Goal: Task Accomplishment & Management: Use online tool/utility

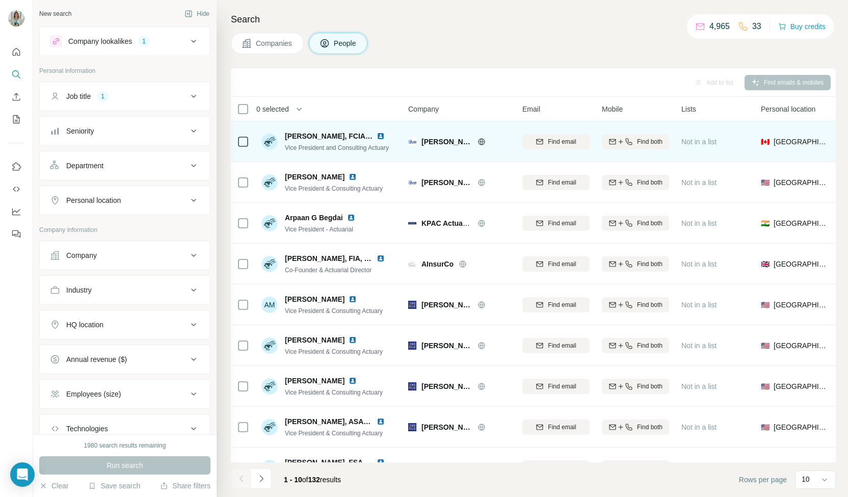
click at [378, 137] on img at bounding box center [381, 136] width 8 height 8
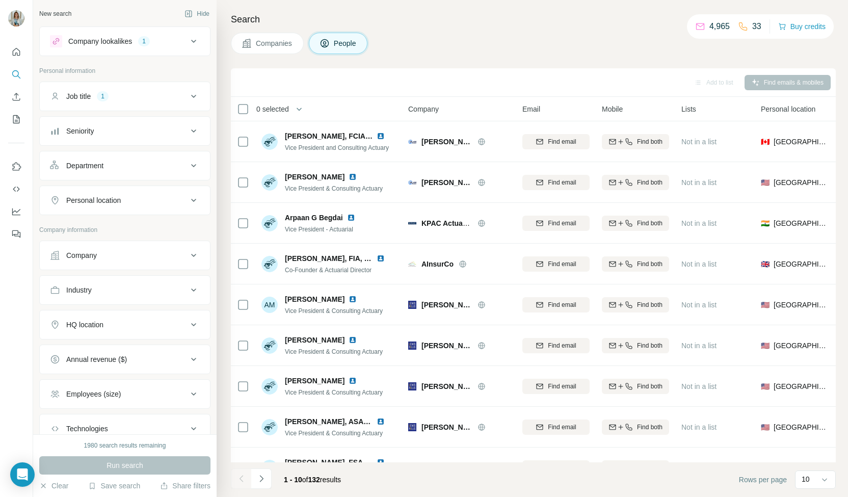
click at [131, 201] on div "Personal location" at bounding box center [119, 200] width 138 height 10
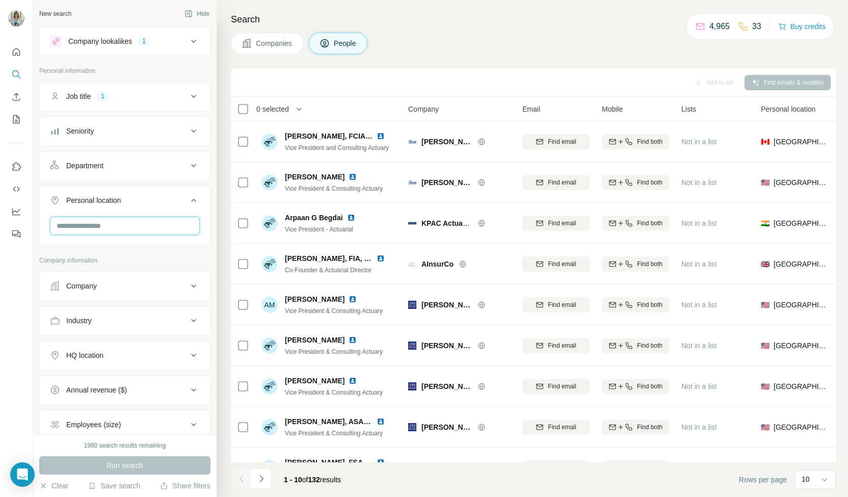
click at [121, 222] on input "text" at bounding box center [125, 226] width 150 height 18
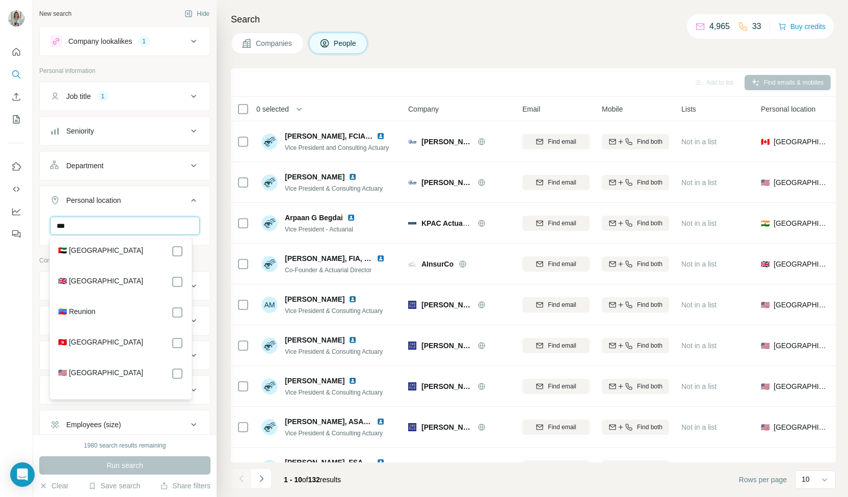
type input "***"
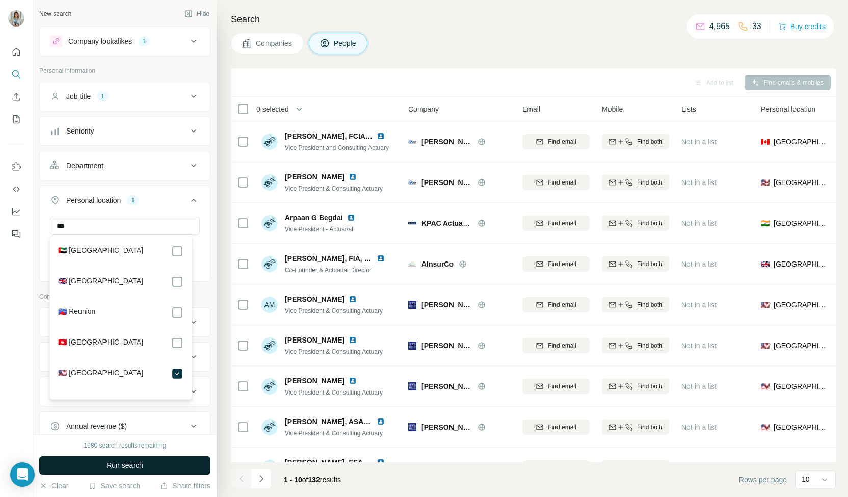
click at [147, 466] on button "Run search" at bounding box center [124, 465] width 171 height 18
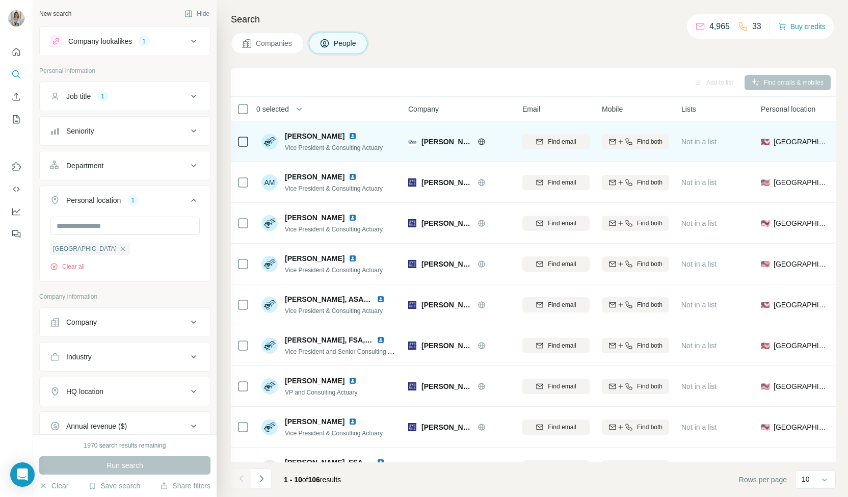
click at [348, 137] on img at bounding box center [352, 136] width 8 height 8
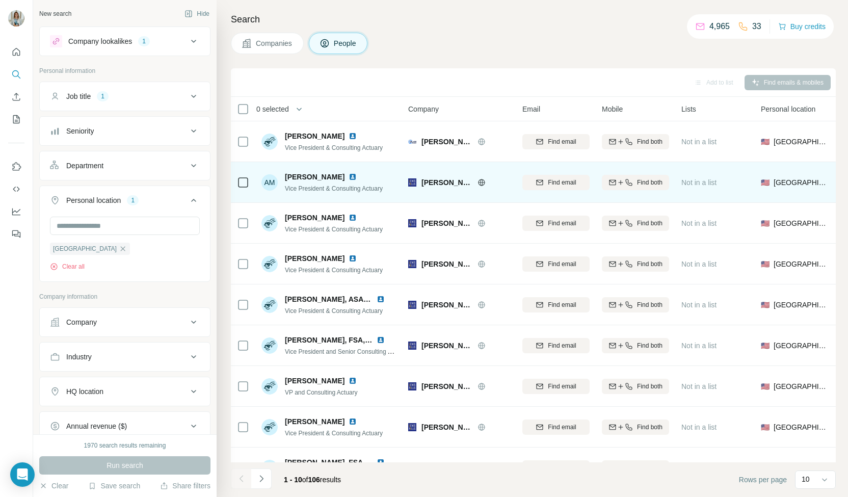
click at [348, 178] on img at bounding box center [352, 177] width 8 height 8
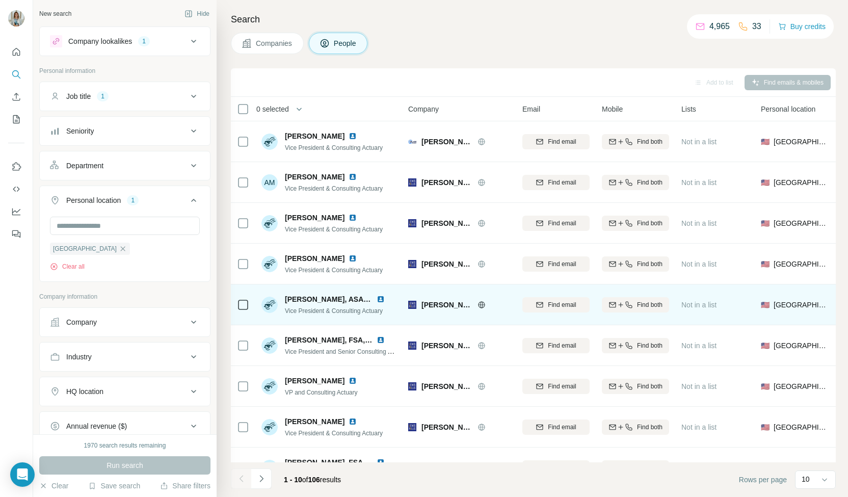
scroll to position [71, 0]
